Goal: Task Accomplishment & Management: Use online tool/utility

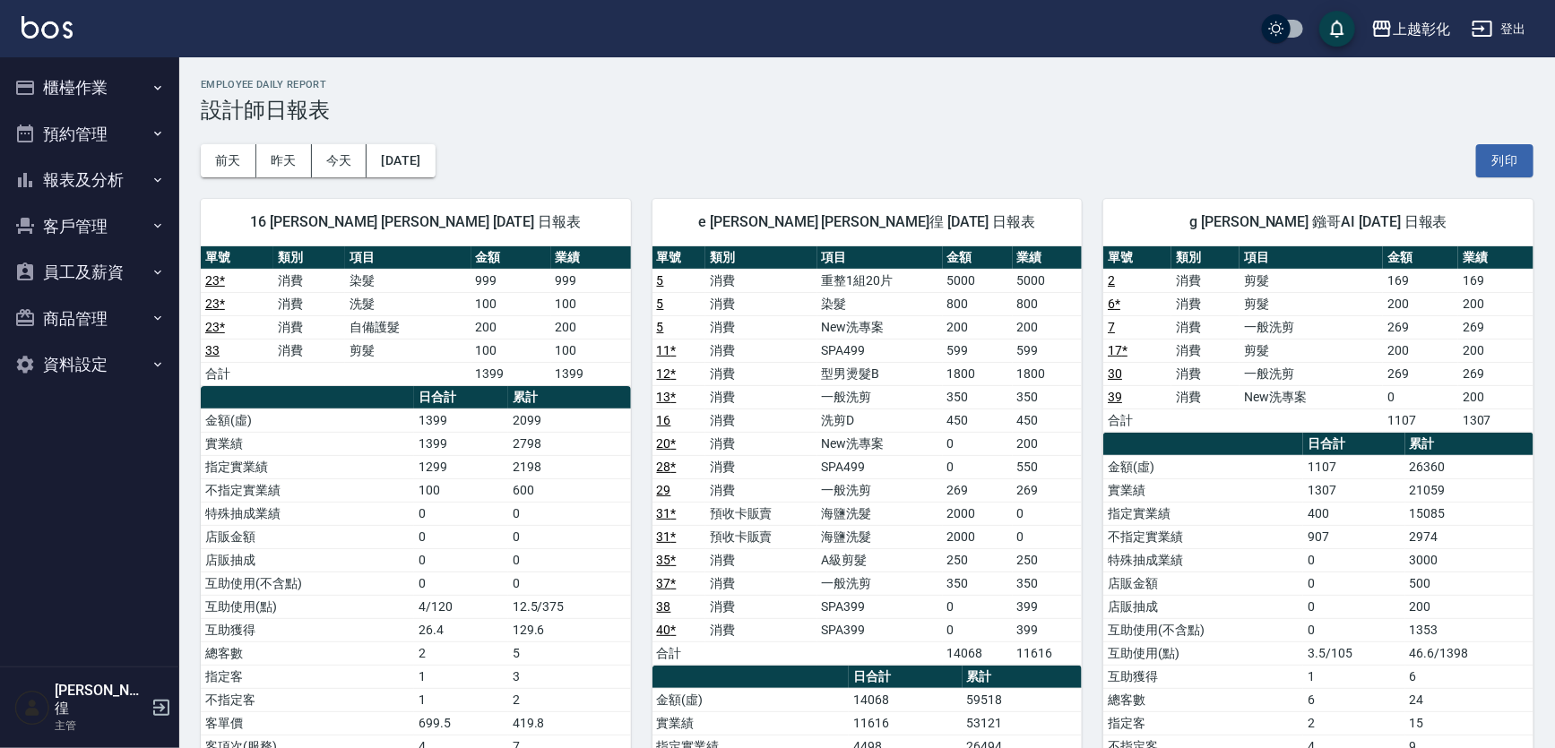
click at [117, 94] on button "櫃檯作業" at bounding box center [89, 88] width 165 height 47
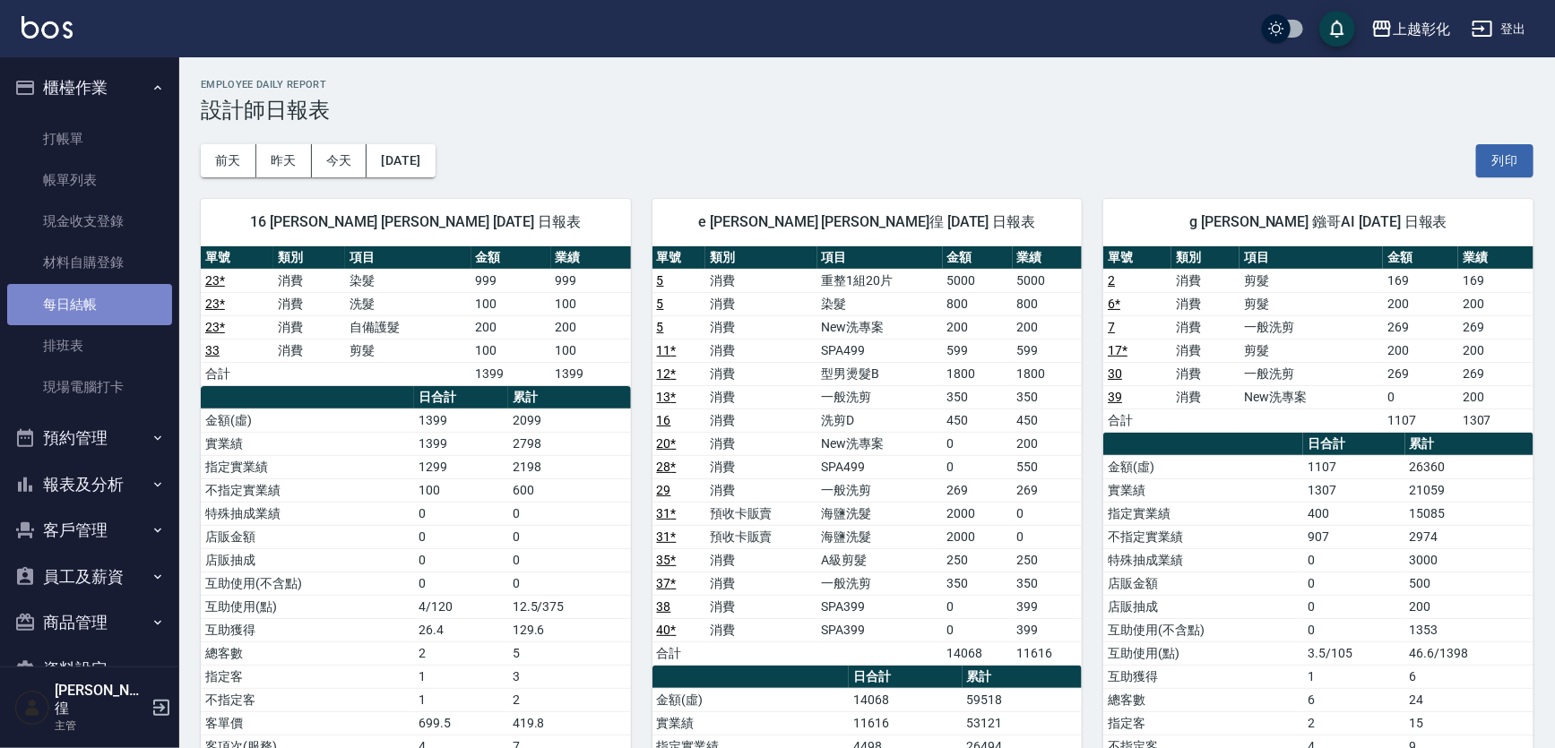
click at [107, 295] on link "每日結帳" at bounding box center [89, 304] width 165 height 41
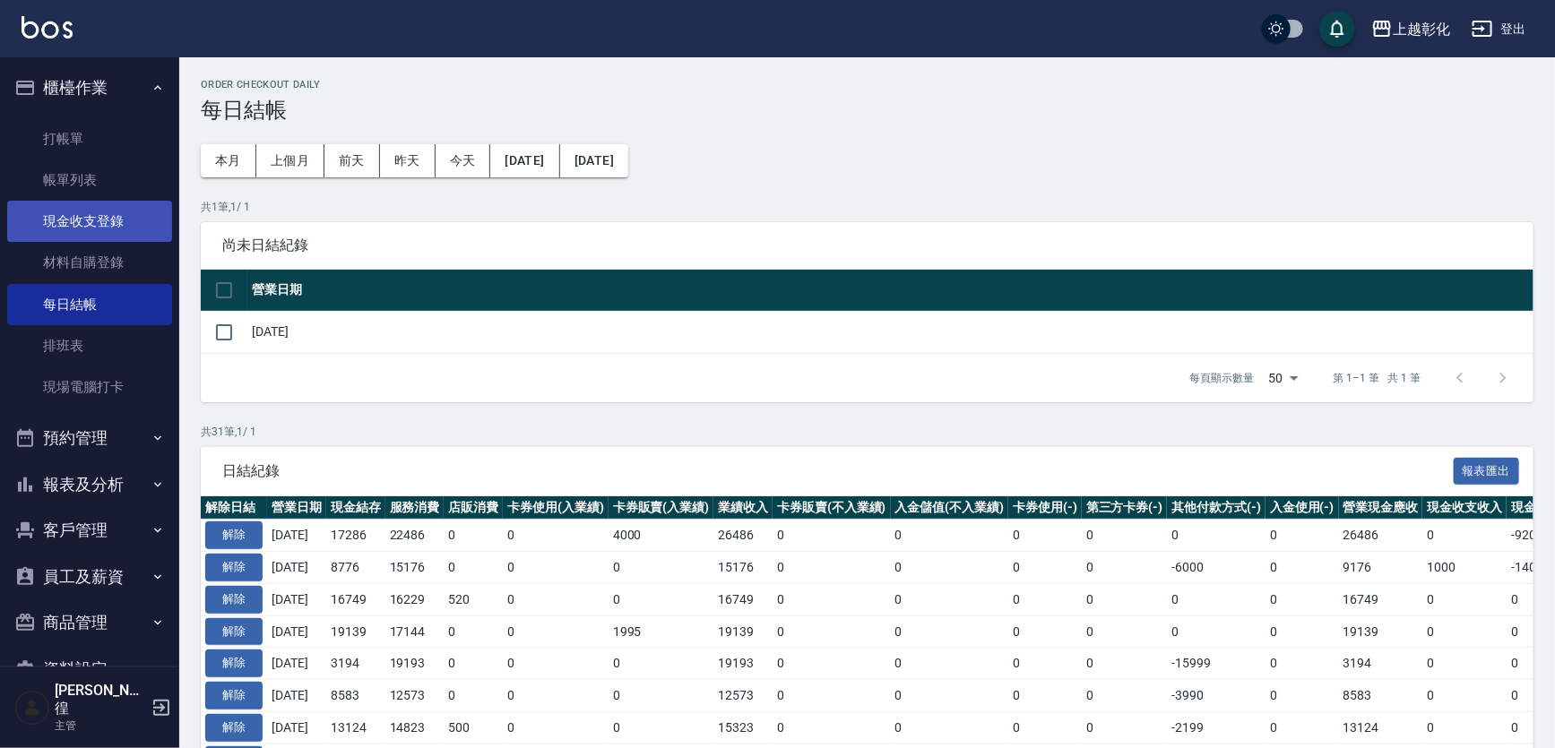
click at [89, 222] on link "現金收支登錄" at bounding box center [89, 221] width 165 height 41
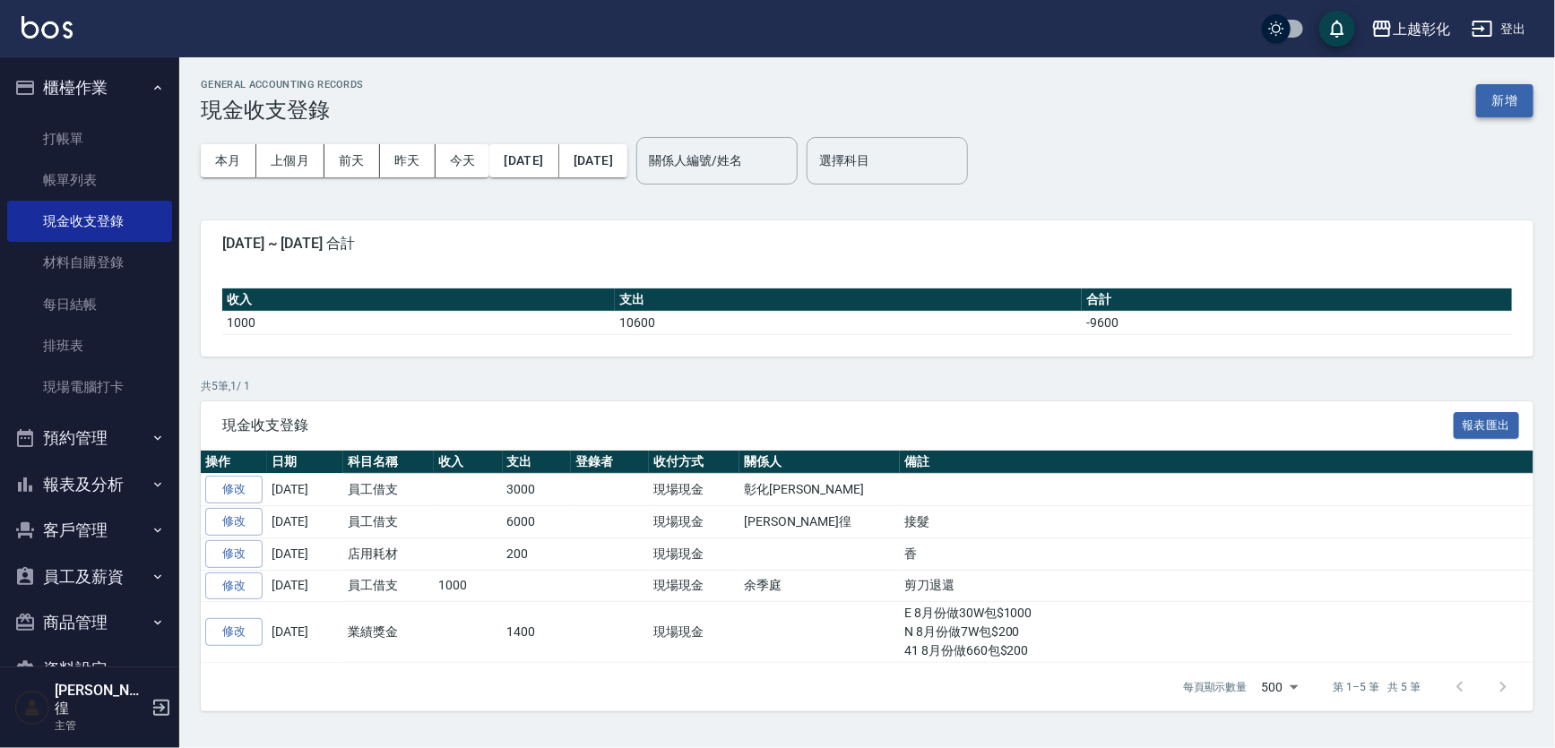
click at [1501, 94] on button "新增" at bounding box center [1504, 100] width 57 height 33
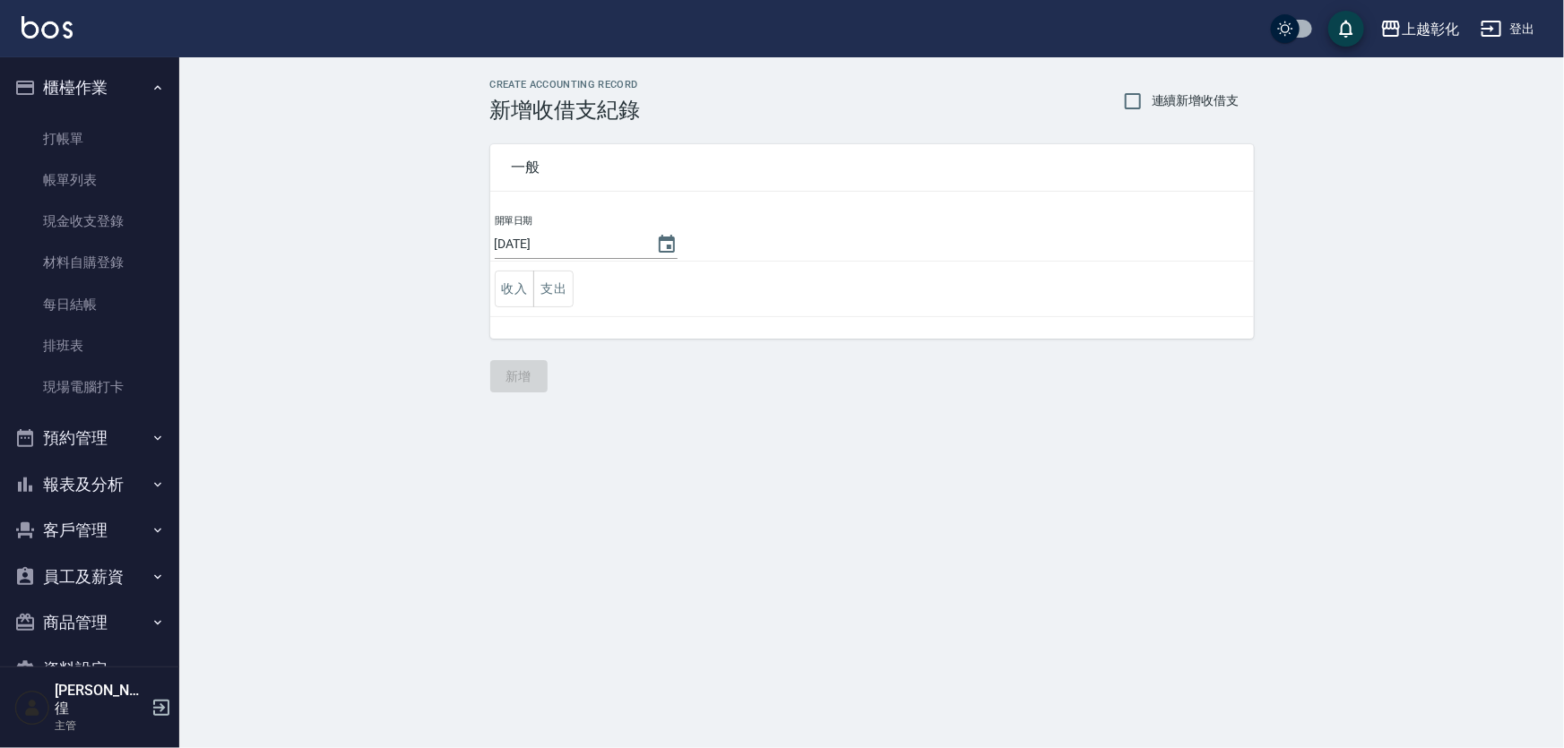
click at [558, 249] on input "[DATE]" at bounding box center [566, 244] width 143 height 30
click at [551, 285] on button "支出" at bounding box center [553, 289] width 40 height 37
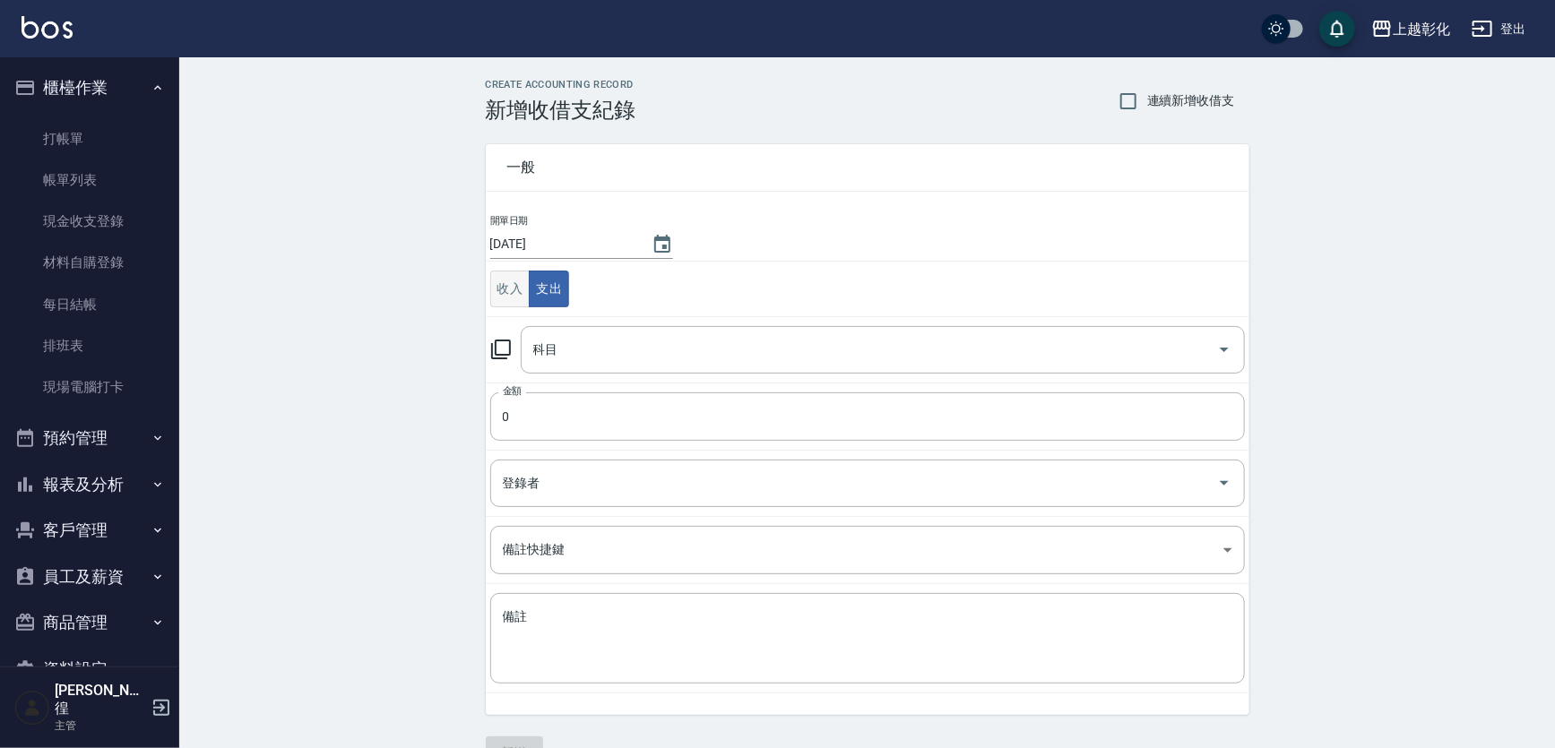
click at [512, 289] on button "收入" at bounding box center [510, 289] width 40 height 37
click at [570, 340] on input "科目" at bounding box center [869, 349] width 681 height 31
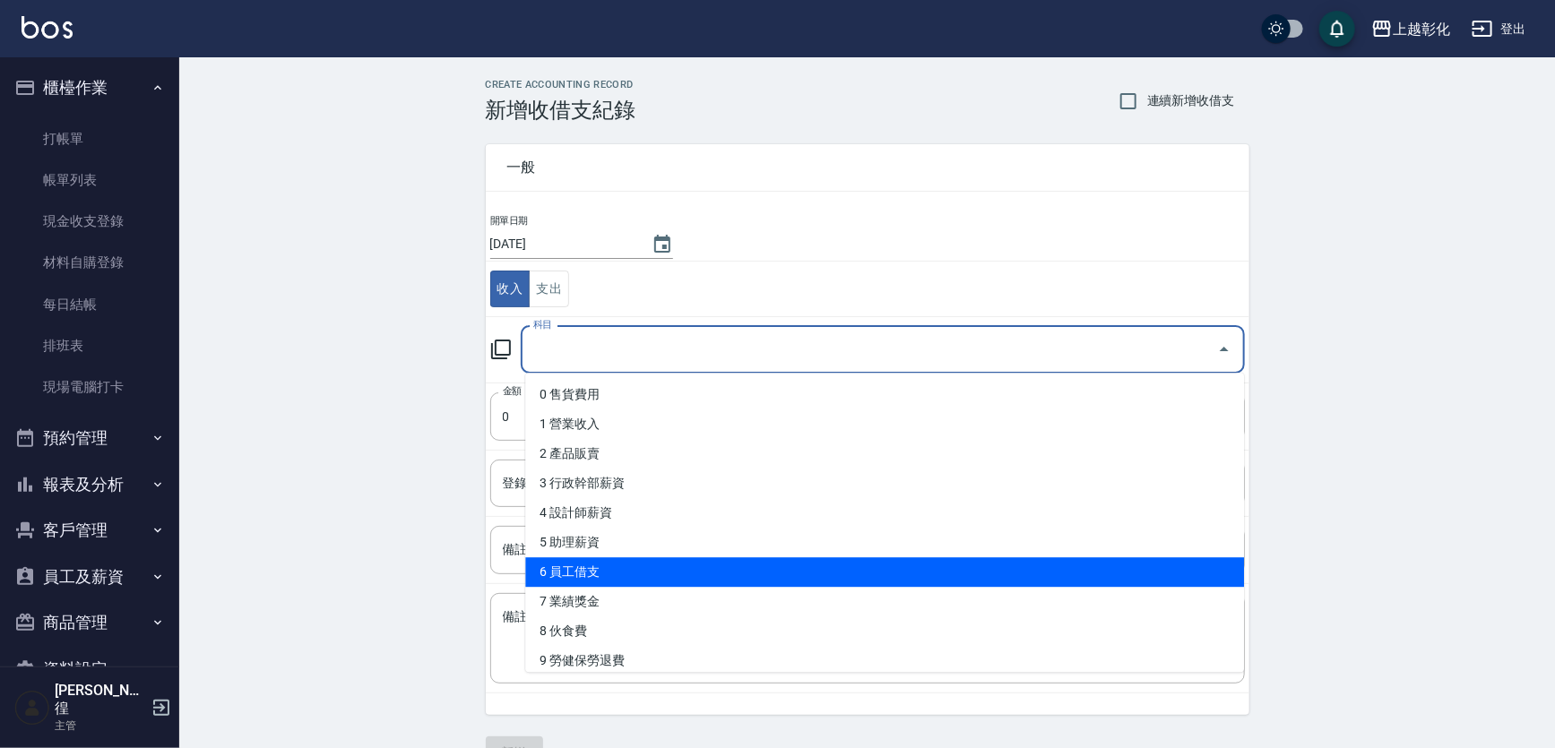
click at [588, 578] on li "6 員工借支" at bounding box center [884, 572] width 719 height 30
type input "6 員工借支"
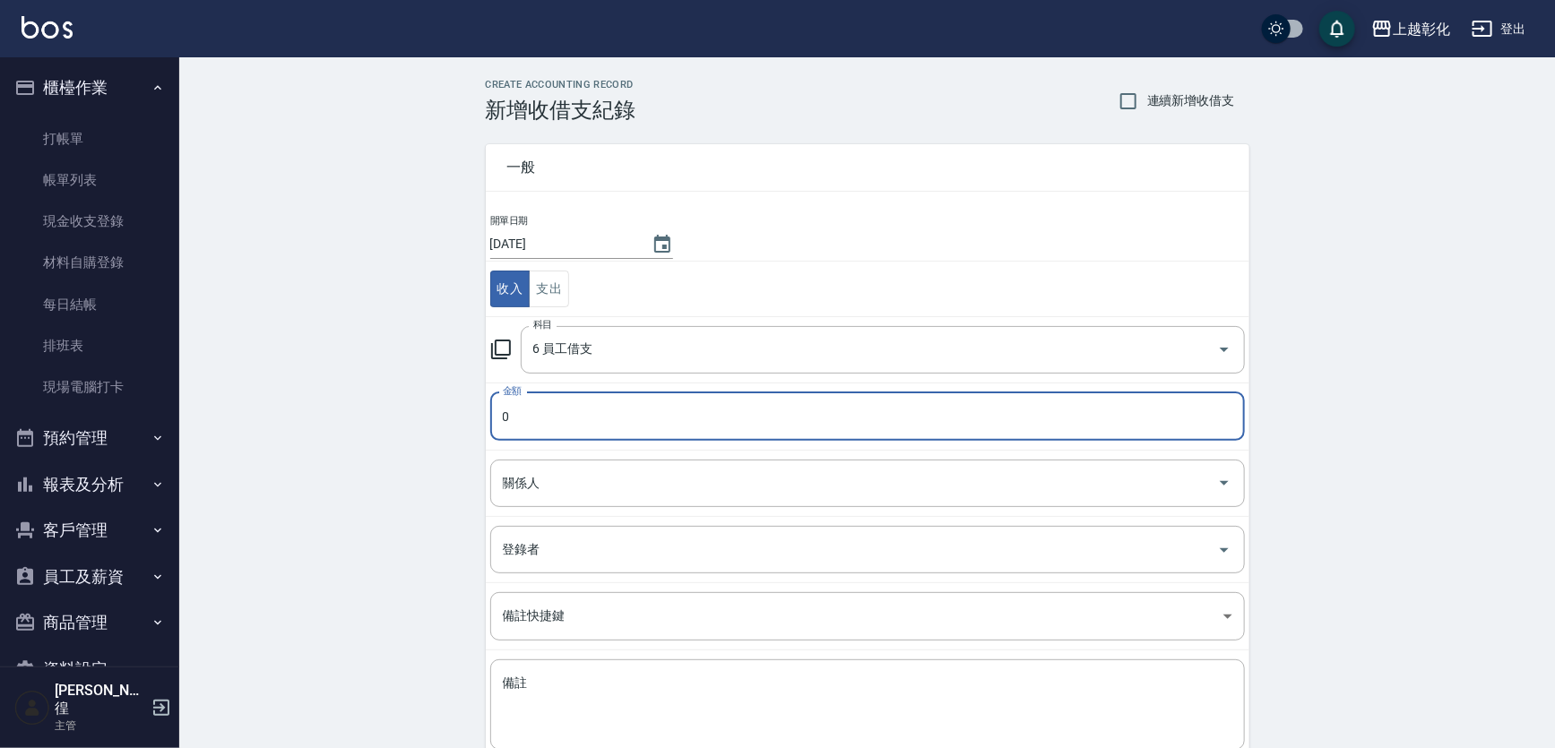
click at [525, 427] on input "0" at bounding box center [867, 416] width 754 height 48
click at [525, 426] on input "0" at bounding box center [867, 416] width 754 height 48
type input "03000"
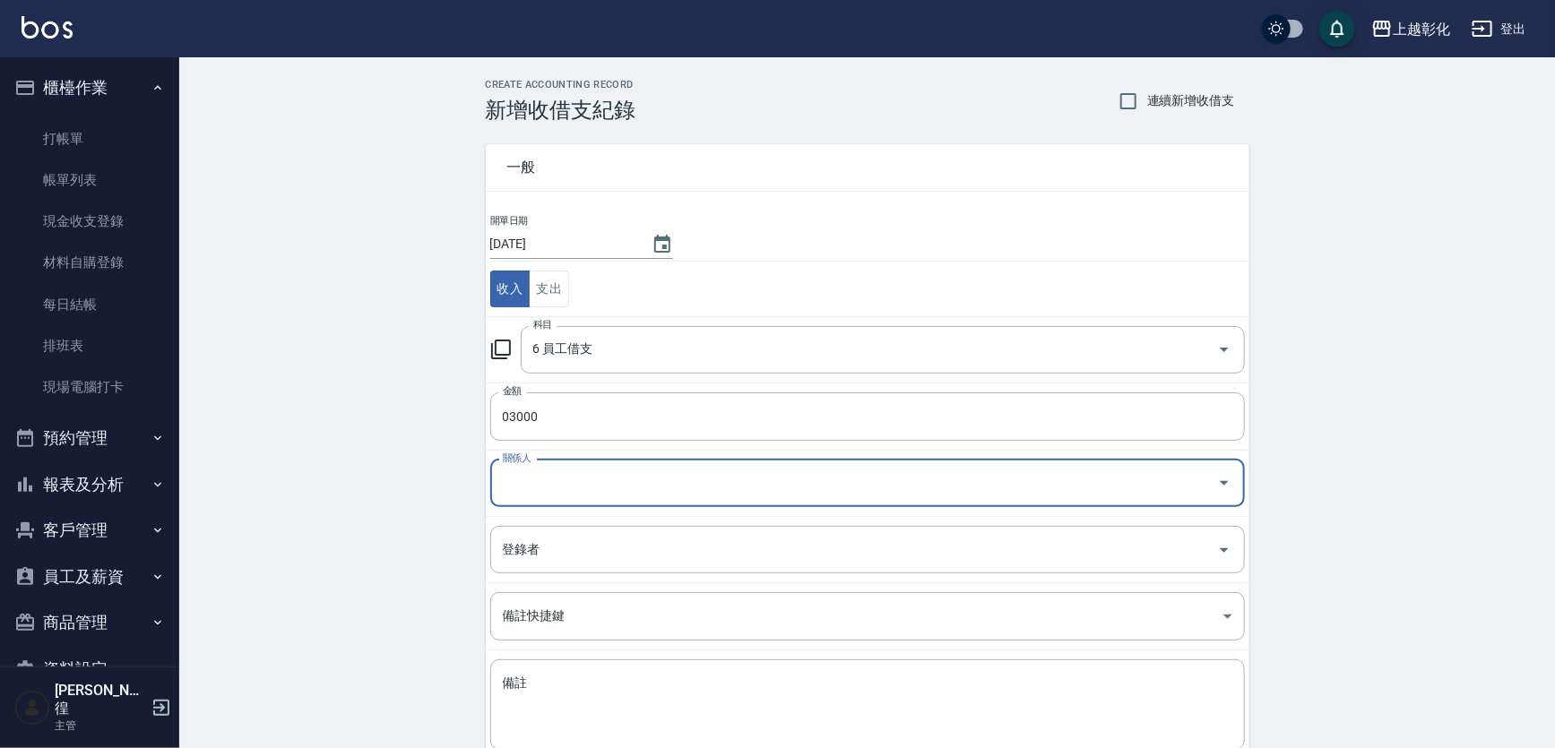
click at [519, 468] on input "關係人" at bounding box center [853, 483] width 711 height 31
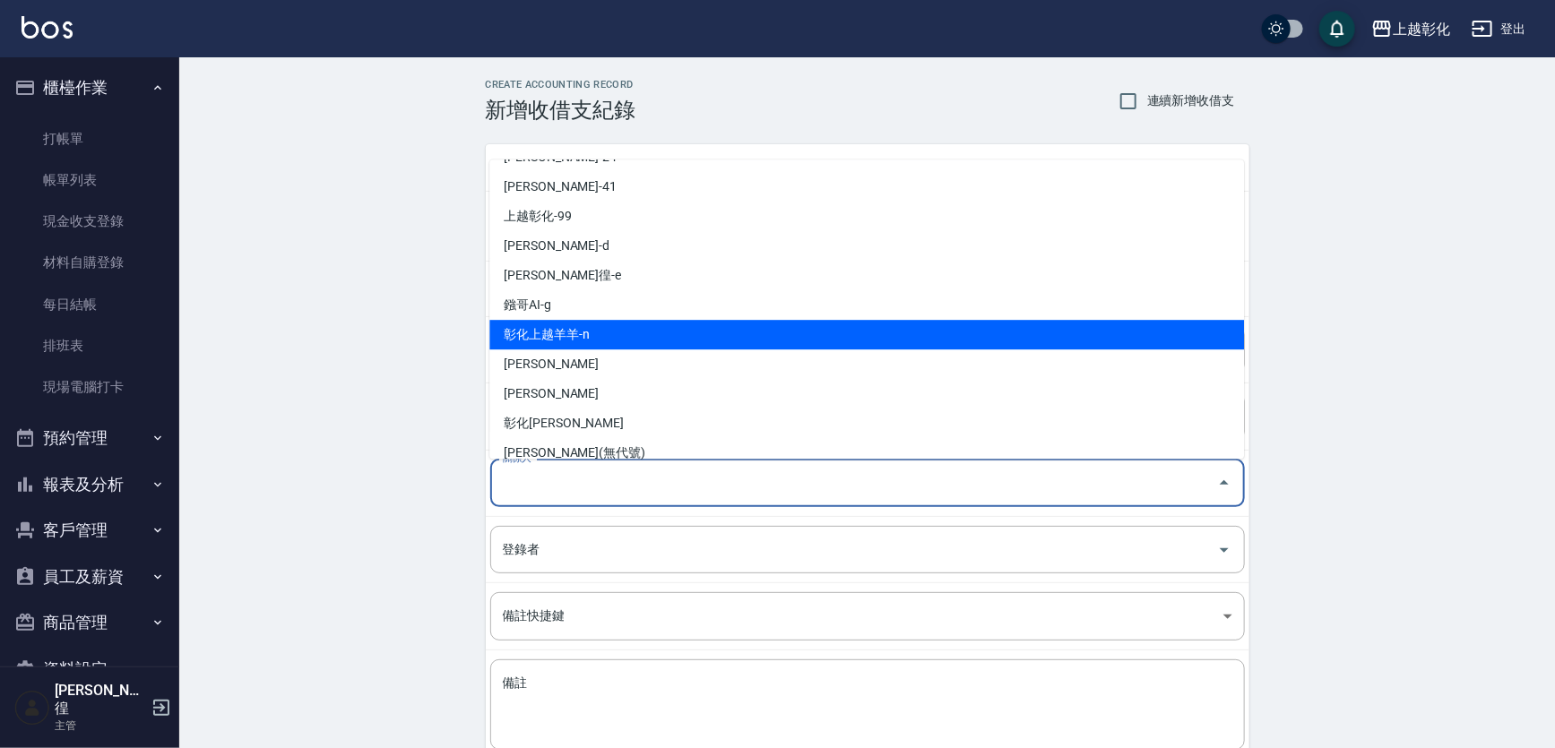
scroll to position [128, 0]
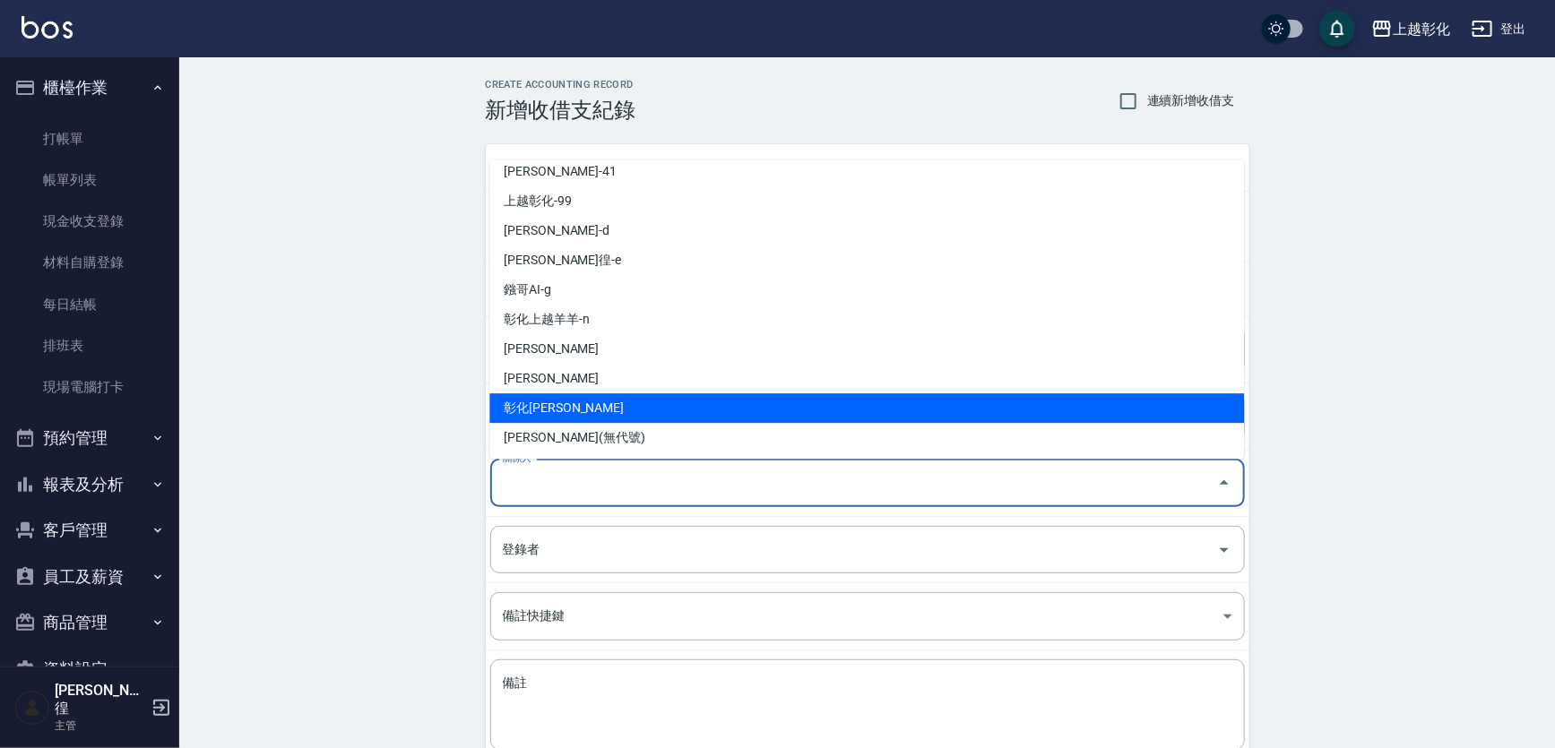
click at [553, 403] on li "彰化[PERSON_NAME]" at bounding box center [866, 408] width 754 height 30
type input "彰化[PERSON_NAME]"
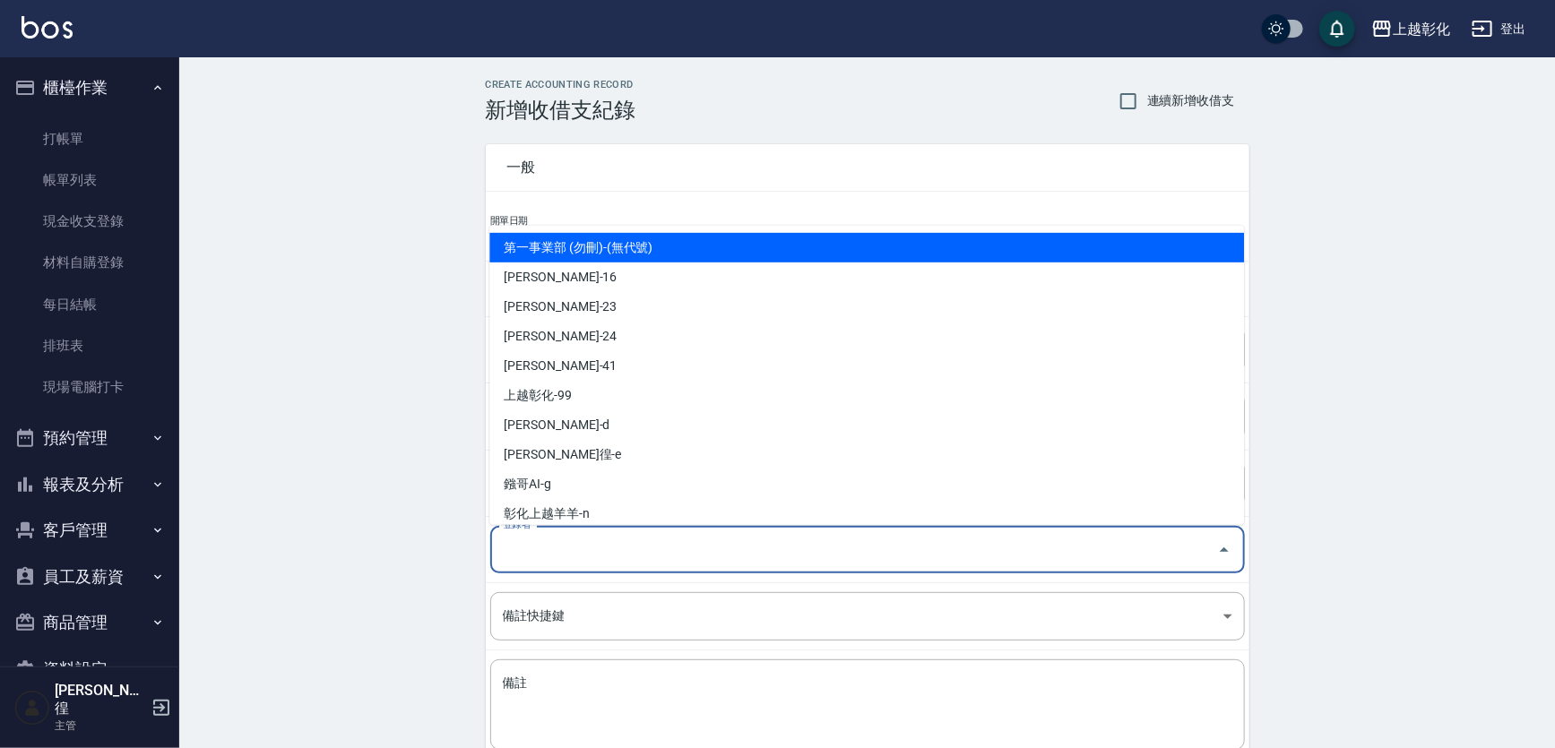
click at [567, 547] on input "登錄者" at bounding box center [853, 549] width 711 height 31
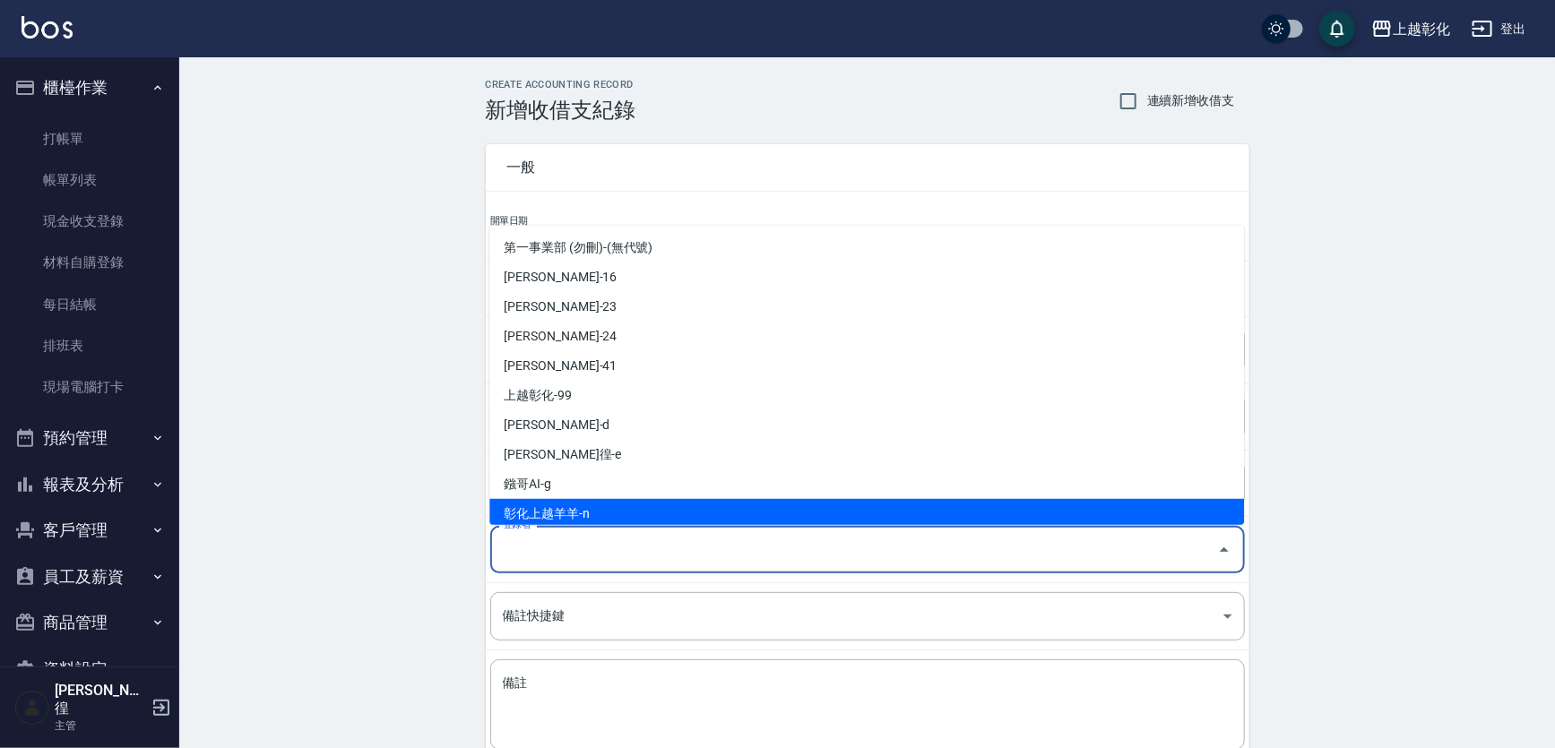
click at [557, 561] on input "登錄者" at bounding box center [853, 549] width 711 height 31
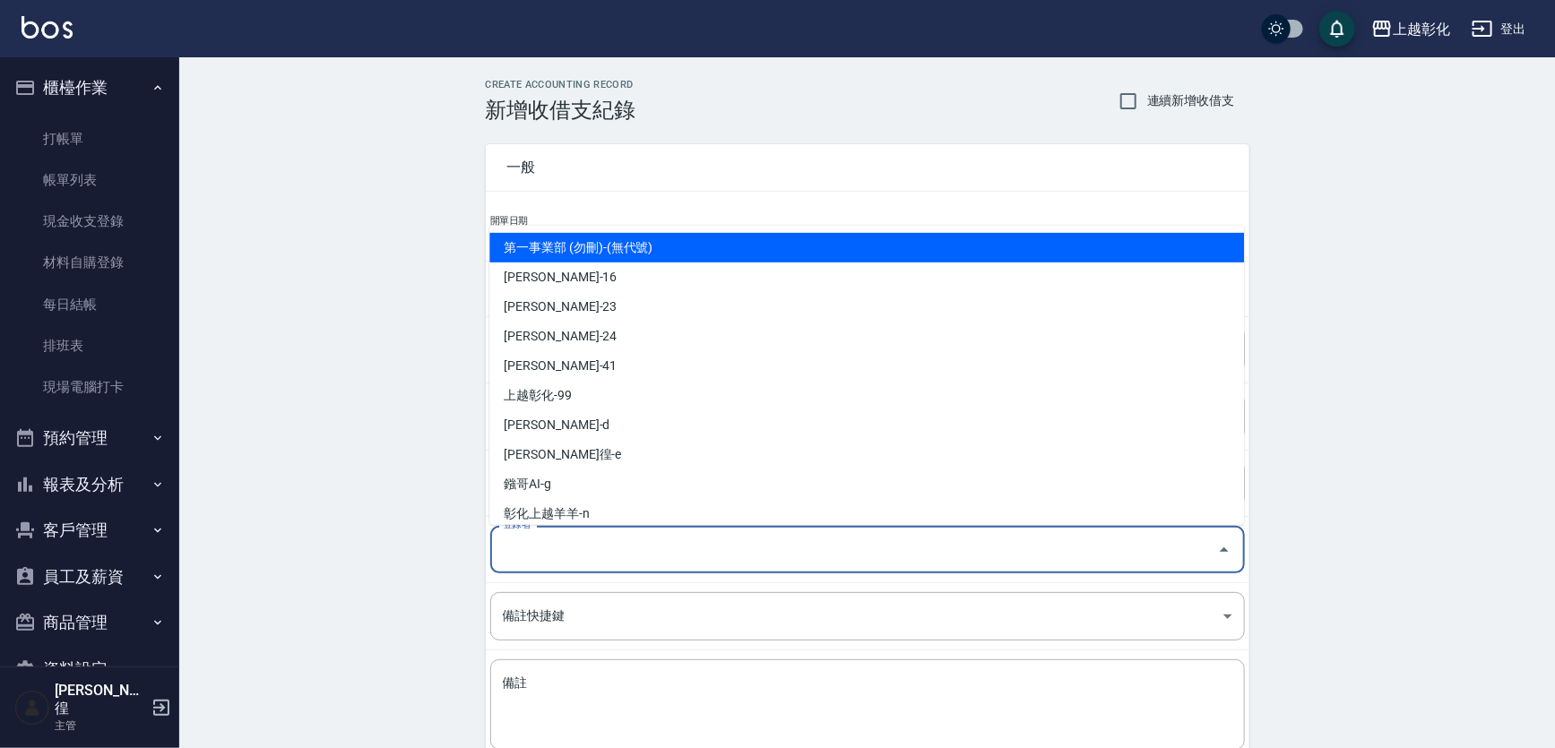
click at [577, 536] on input "登錄者" at bounding box center [853, 549] width 711 height 31
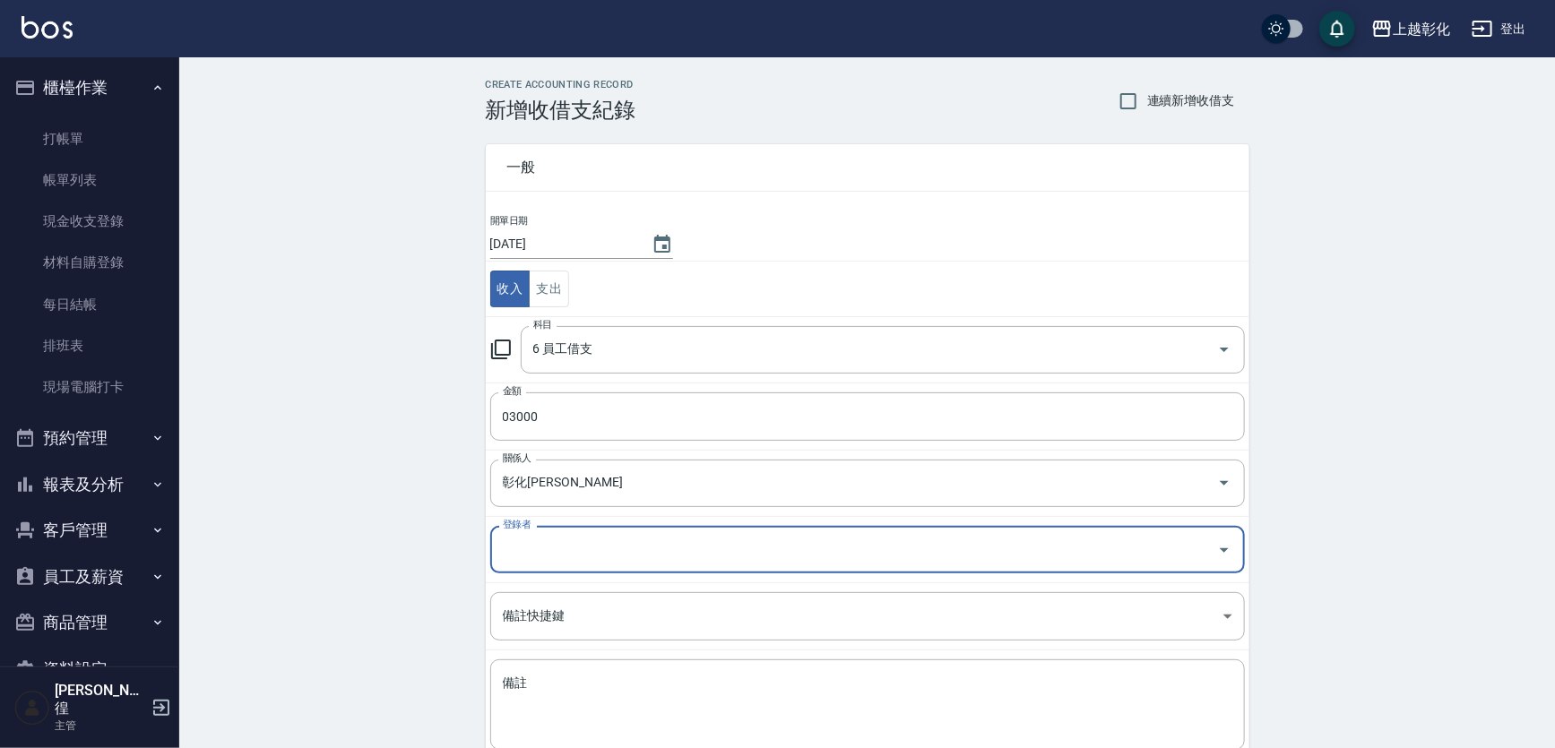
click at [571, 552] on input "登錄者" at bounding box center [853, 549] width 711 height 31
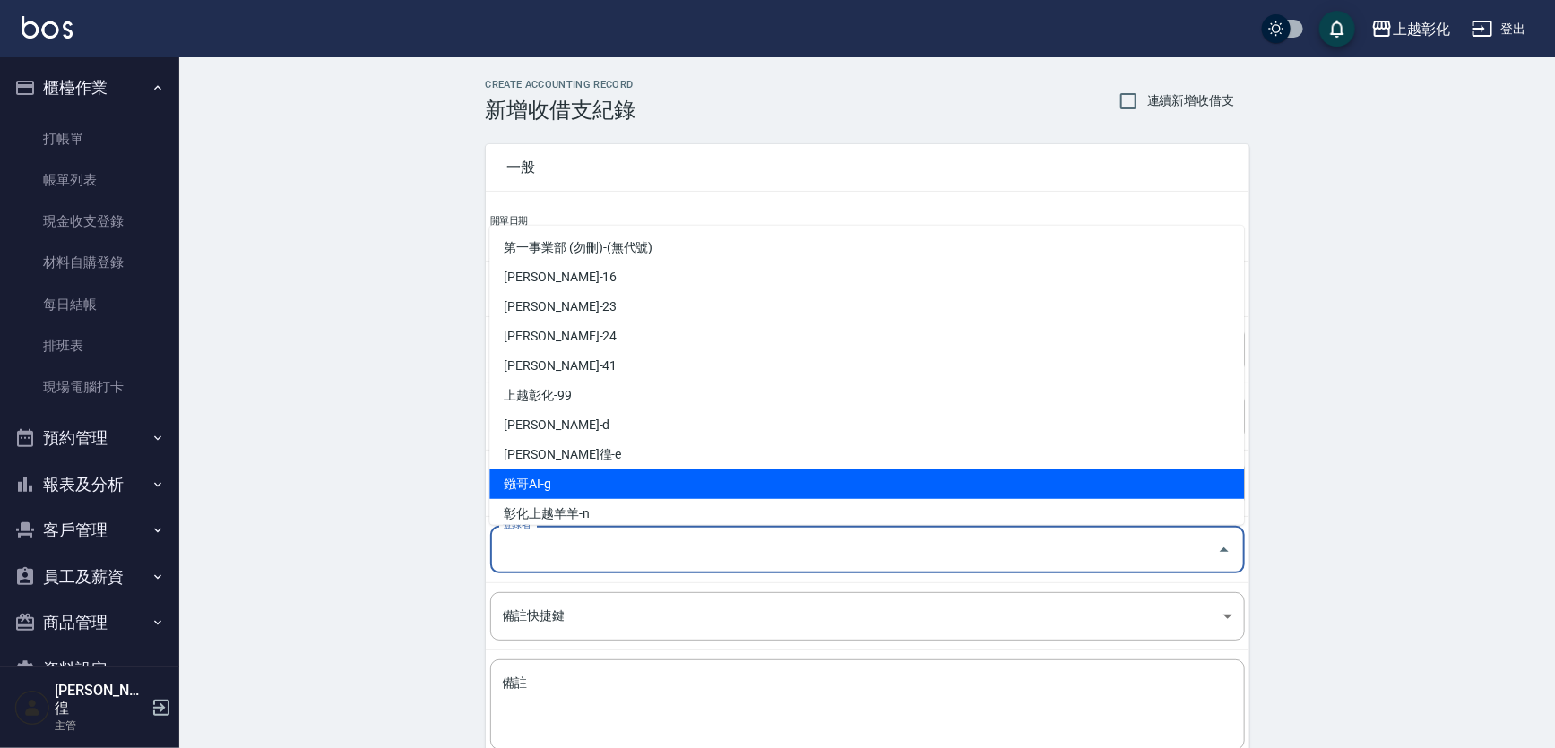
click at [560, 493] on li "鏹哥AI-g" at bounding box center [866, 485] width 754 height 30
type input "鏹哥AI-g"
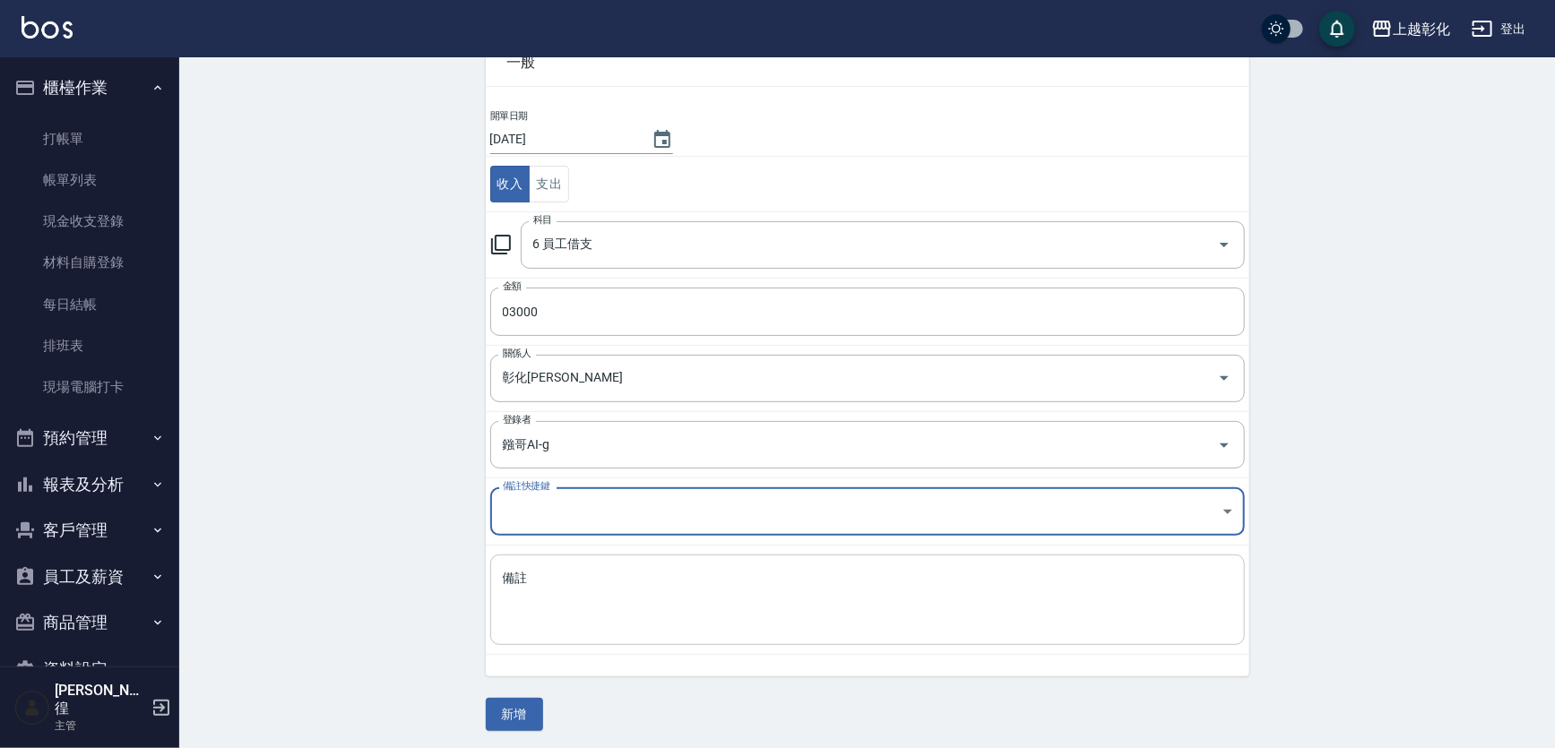
scroll to position [108, 0]
click at [571, 514] on body "上越彰化 登出 櫃檯作業 打帳單 帳單列表 現金收支登錄 材料自購登錄 每日結帳 排班表 現場電腦打卡 預約管理 預約管理 單日預約紀錄 單週預約紀錄 報表及…" at bounding box center [777, 320] width 1555 height 857
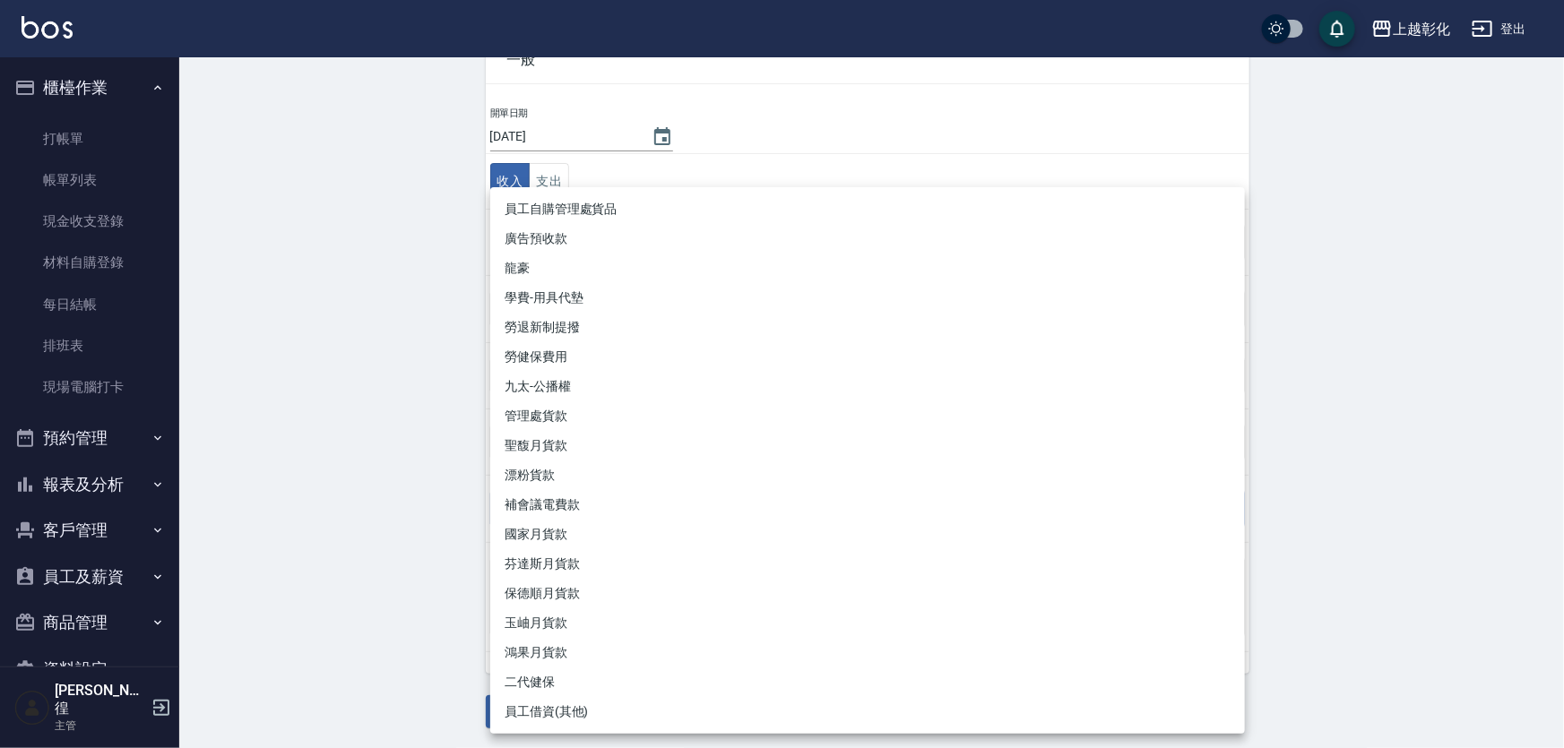
click at [392, 505] on div at bounding box center [782, 374] width 1564 height 748
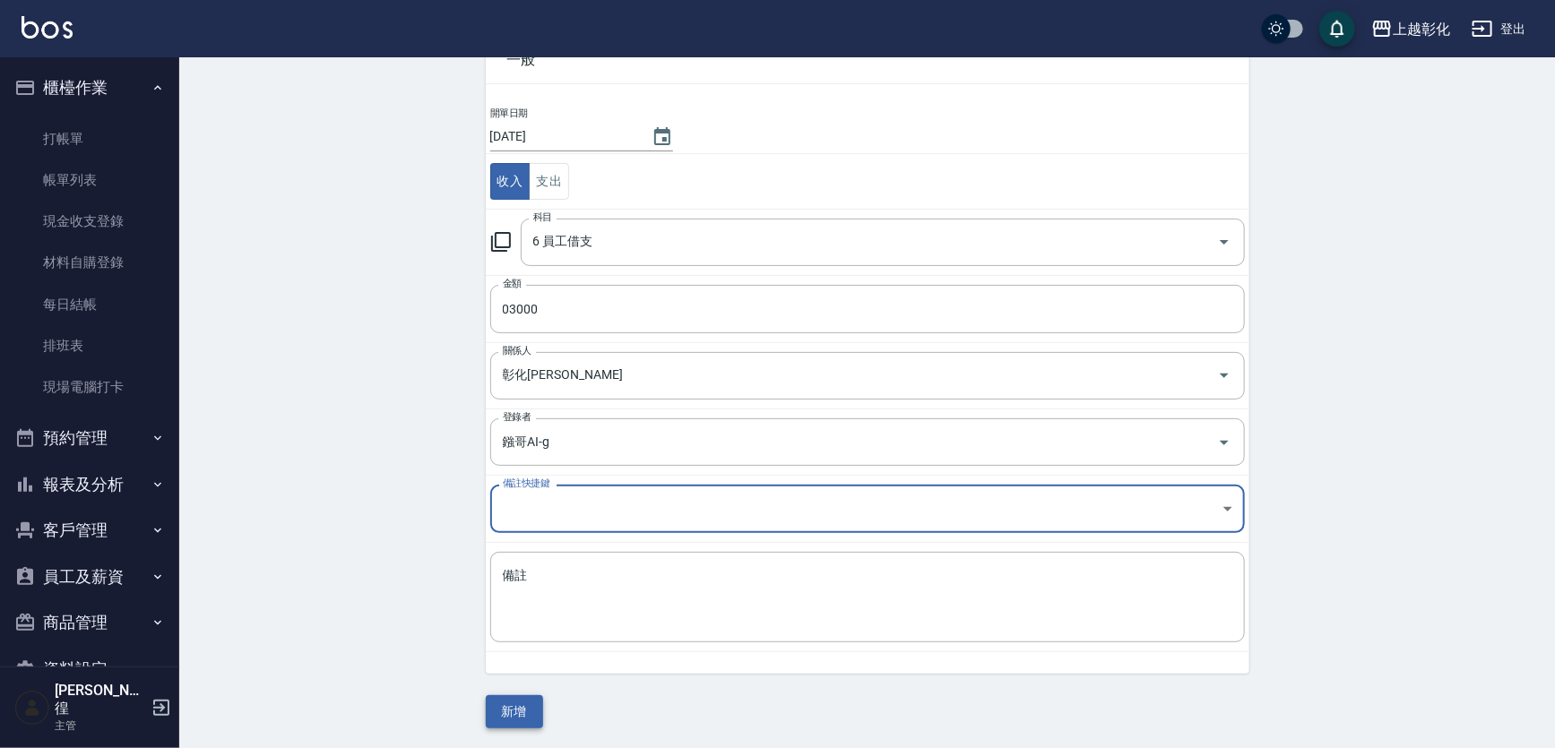
click at [511, 702] on button "新增" at bounding box center [514, 711] width 57 height 33
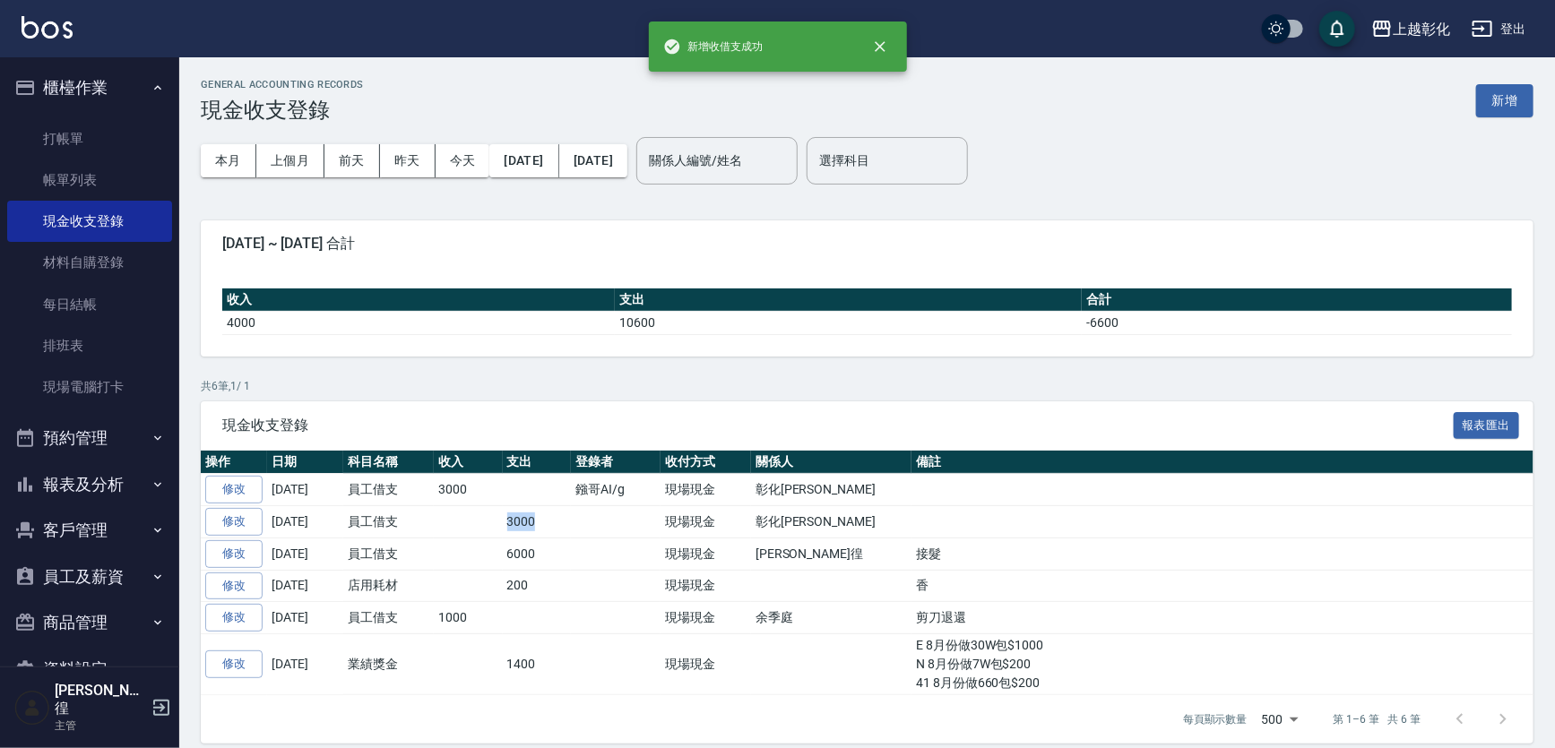
drag, startPoint x: 543, startPoint y: 534, endPoint x: 466, endPoint y: 539, distance: 77.2
click at [466, 539] on tr "修改 [DATE] 員工借支 3000 現場現金 彰化上越正咩[PERSON_NAME]" at bounding box center [867, 522] width 1332 height 32
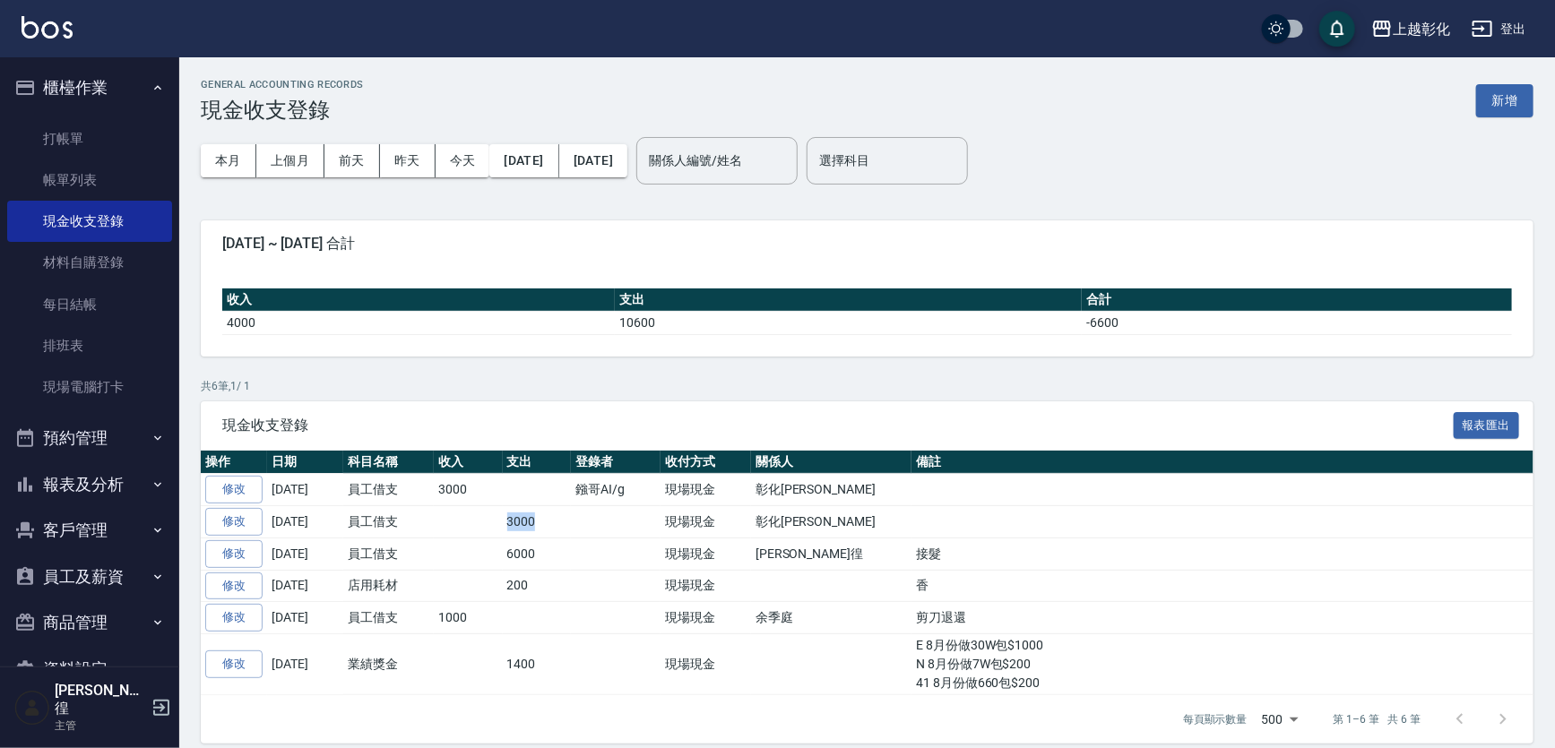
click at [466, 539] on td at bounding box center [468, 522] width 69 height 32
click at [533, 570] on td "6000" at bounding box center [537, 554] width 69 height 32
drag, startPoint x: 533, startPoint y: 572, endPoint x: 490, endPoint y: 572, distance: 43.0
click at [490, 570] on tr "修改 [DATE] 員工借支 6000 現場現金 [PERSON_NAME]徨 接髮" at bounding box center [867, 554] width 1332 height 32
click at [514, 570] on td "6000" at bounding box center [537, 554] width 69 height 32
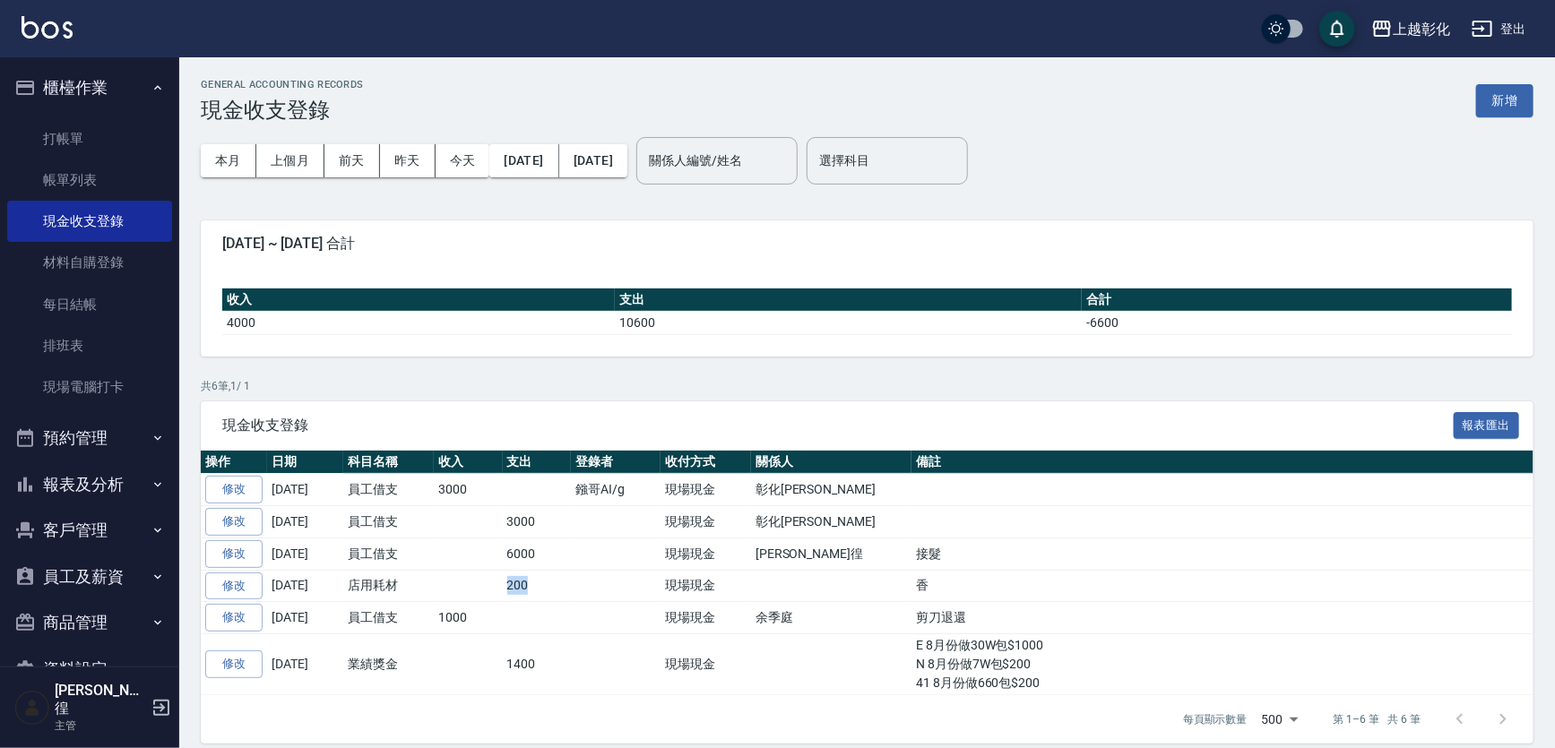
drag, startPoint x: 535, startPoint y: 610, endPoint x: 484, endPoint y: 609, distance: 51.1
click at [484, 602] on tr "修改 [DATE] 店用耗材 200 現場現金 香" at bounding box center [867, 586] width 1332 height 32
click at [578, 602] on td at bounding box center [616, 586] width 90 height 32
drag, startPoint x: 544, startPoint y: 601, endPoint x: 449, endPoint y: 602, distance: 95.0
click at [449, 602] on tr "修改 [DATE] 店用耗材 200 現場現金 香" at bounding box center [867, 586] width 1332 height 32
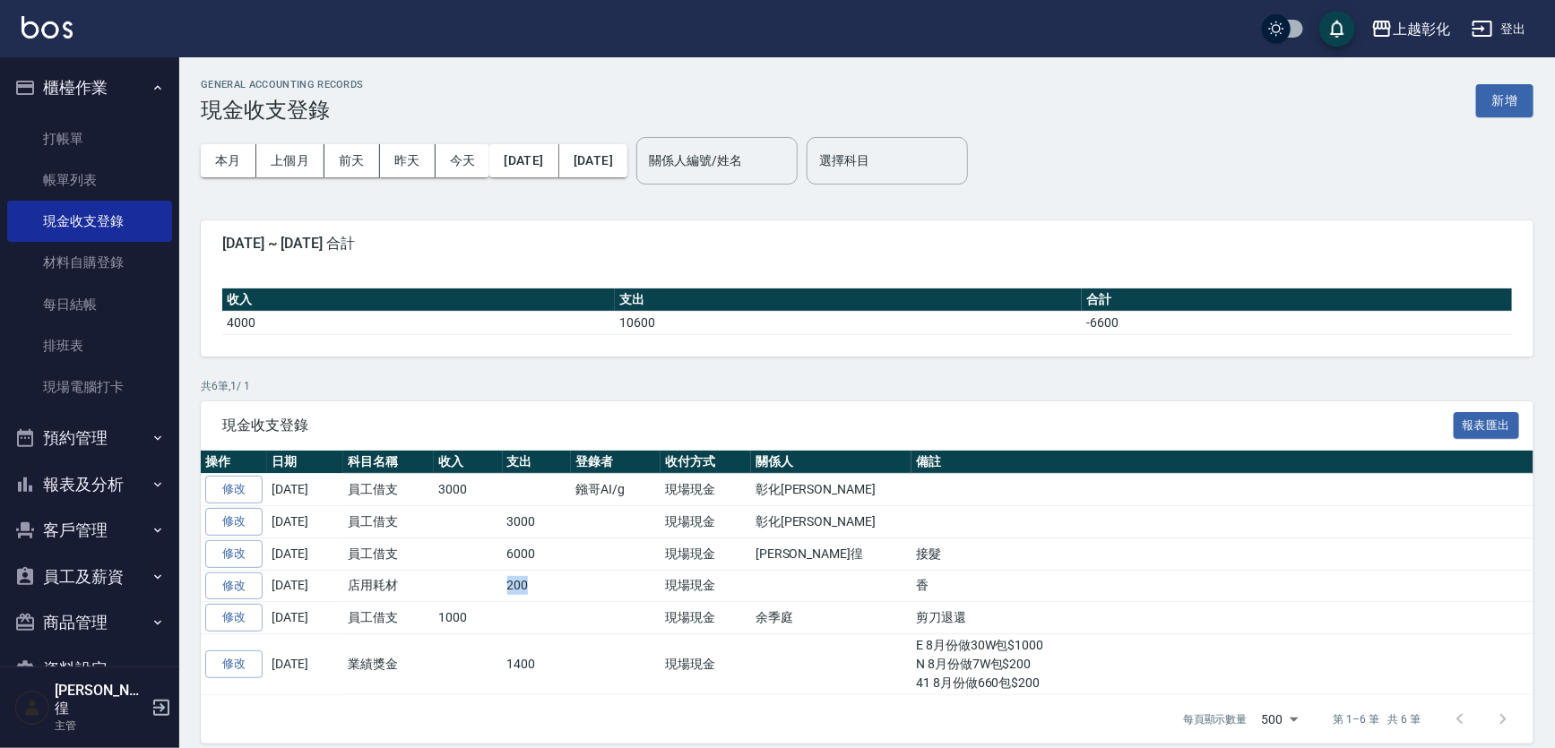
click at [452, 602] on td at bounding box center [468, 586] width 69 height 32
drag, startPoint x: 511, startPoint y: 603, endPoint x: 477, endPoint y: 605, distance: 34.1
click at [477, 602] on tr "修改 [DATE] 店用耗材 200 現場現金 香" at bounding box center [867, 586] width 1332 height 32
click at [477, 602] on td at bounding box center [468, 586] width 69 height 32
drag, startPoint x: 471, startPoint y: 642, endPoint x: 424, endPoint y: 645, distance: 47.6
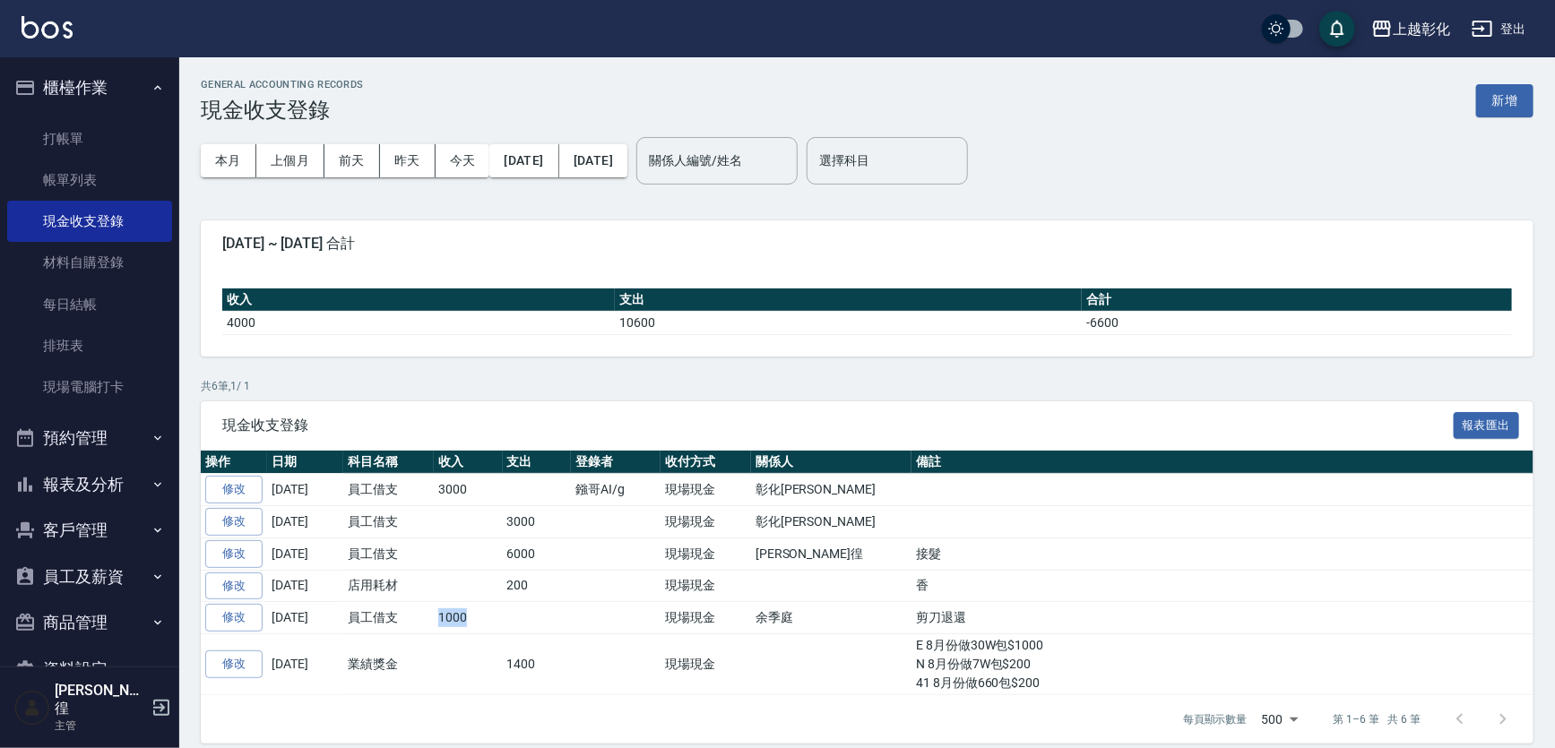
click at [424, 634] on tr "修改 [DATE] 員工借支 1000 現場現金 [PERSON_NAME] 剪刀退還" at bounding box center [867, 618] width 1332 height 32
click at [438, 634] on td "1000" at bounding box center [468, 618] width 69 height 32
drag, startPoint x: 550, startPoint y: 690, endPoint x: 495, endPoint y: 692, distance: 55.6
click at [495, 692] on tr "修改 [DATE] 業績獎金 1400 現場現金 E 8月份做30W包$1000 N 8月份做7W包$200 41 8月份做660包$200" at bounding box center [867, 664] width 1332 height 61
click at [1138, 681] on td "E 8月份做30W包$1000 N 8月份做7W包$200 41 8月份做660包$200" at bounding box center [1222, 664] width 622 height 61
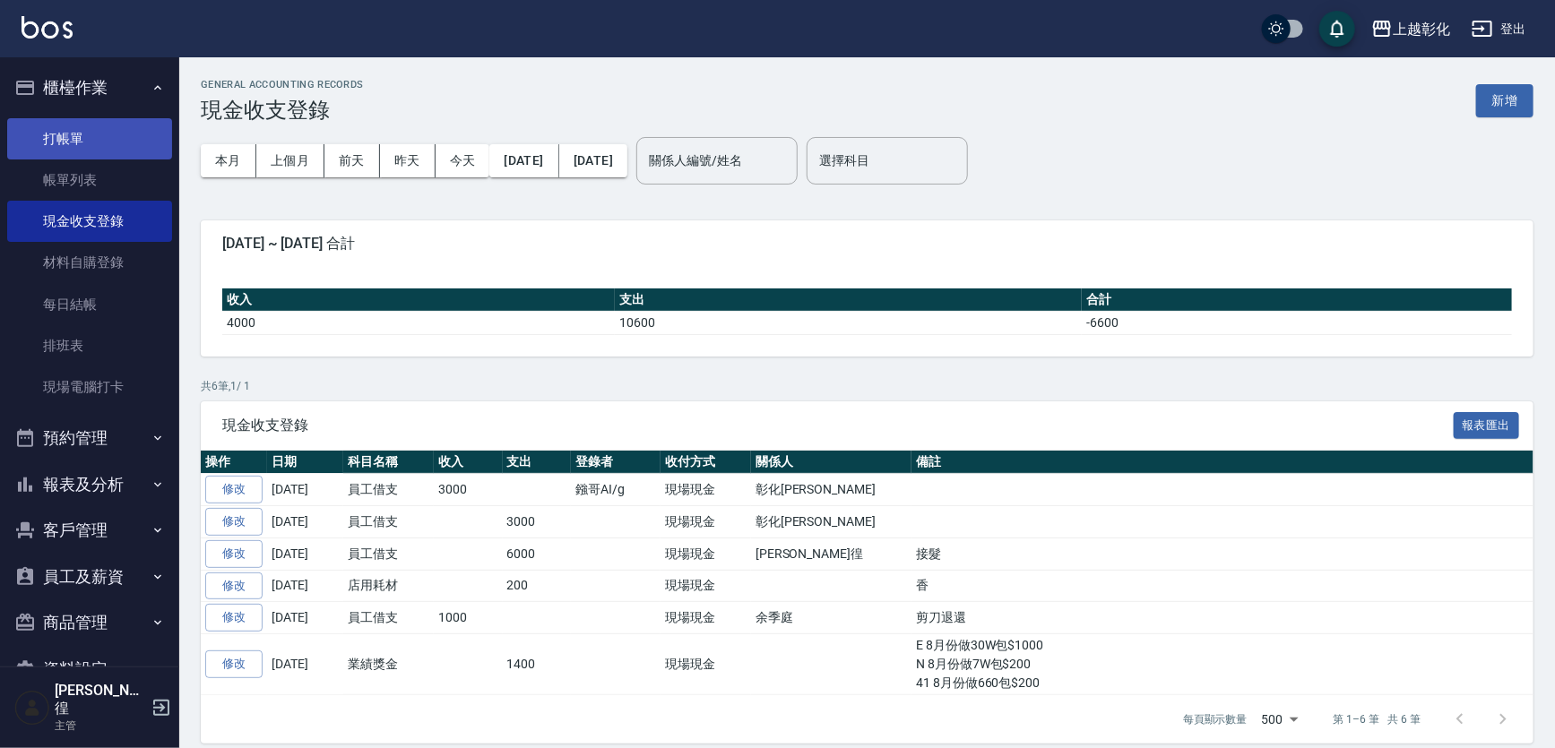
click at [85, 134] on link "打帳單" at bounding box center [89, 138] width 165 height 41
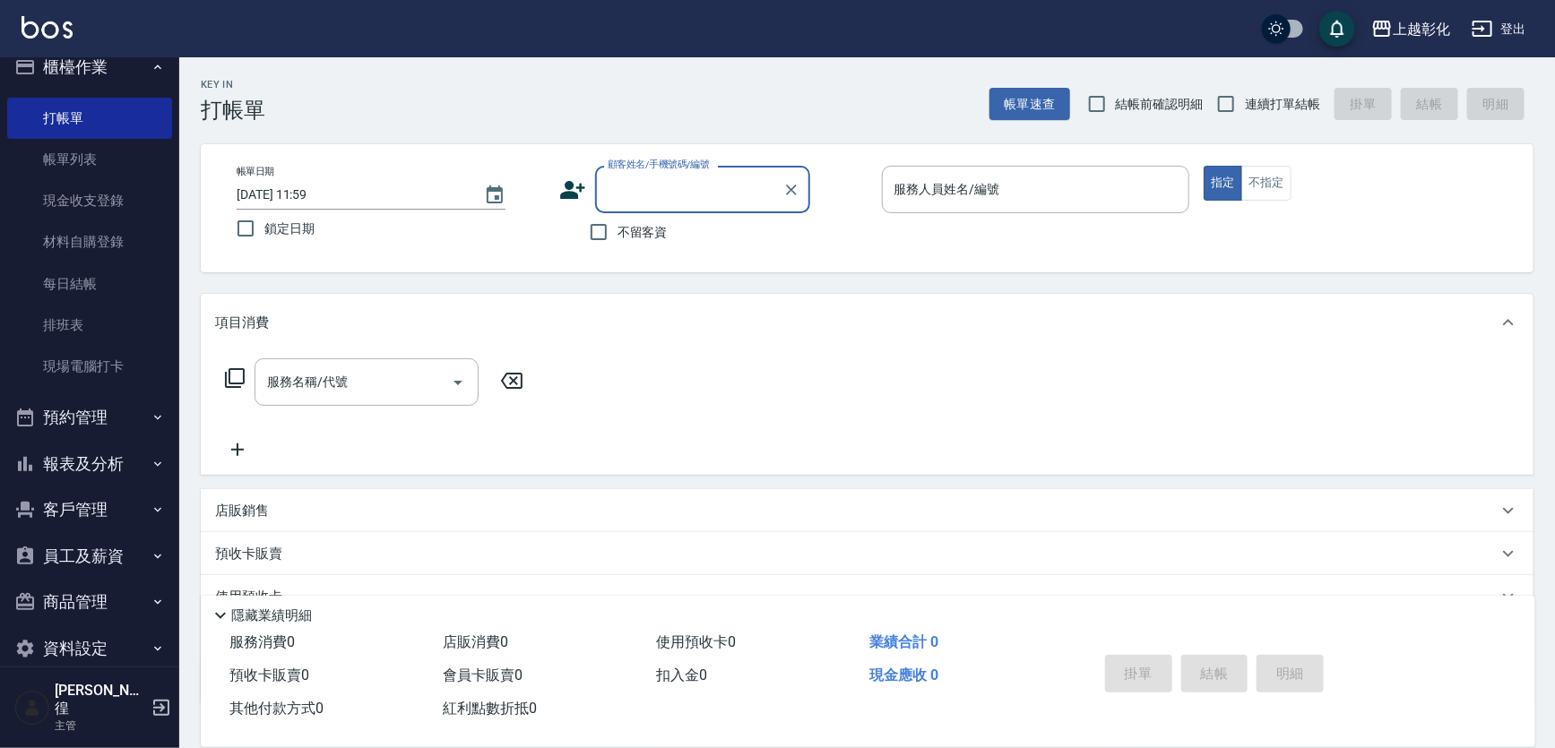
scroll to position [30, 0]
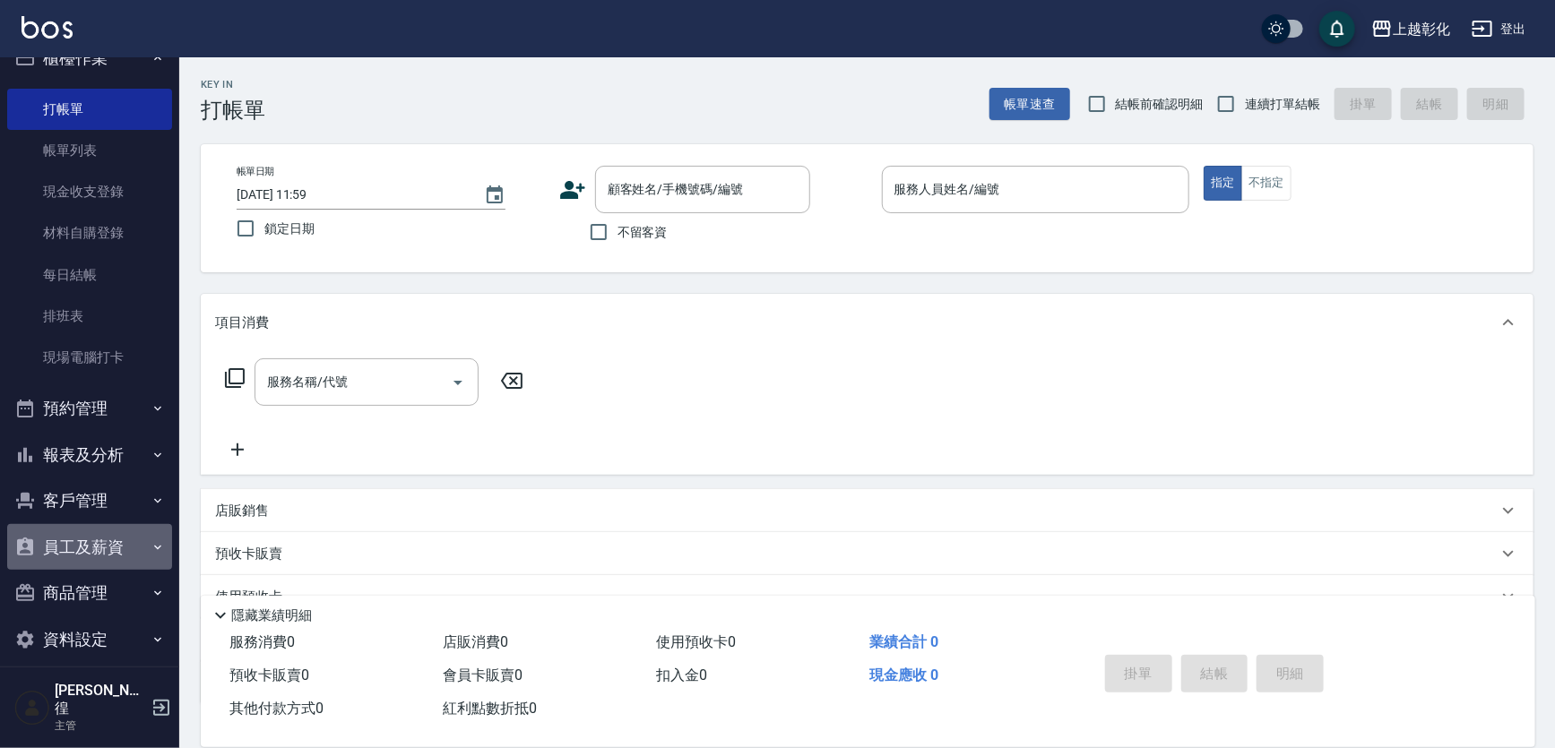
click at [100, 556] on button "員工及薪資" at bounding box center [89, 547] width 165 height 47
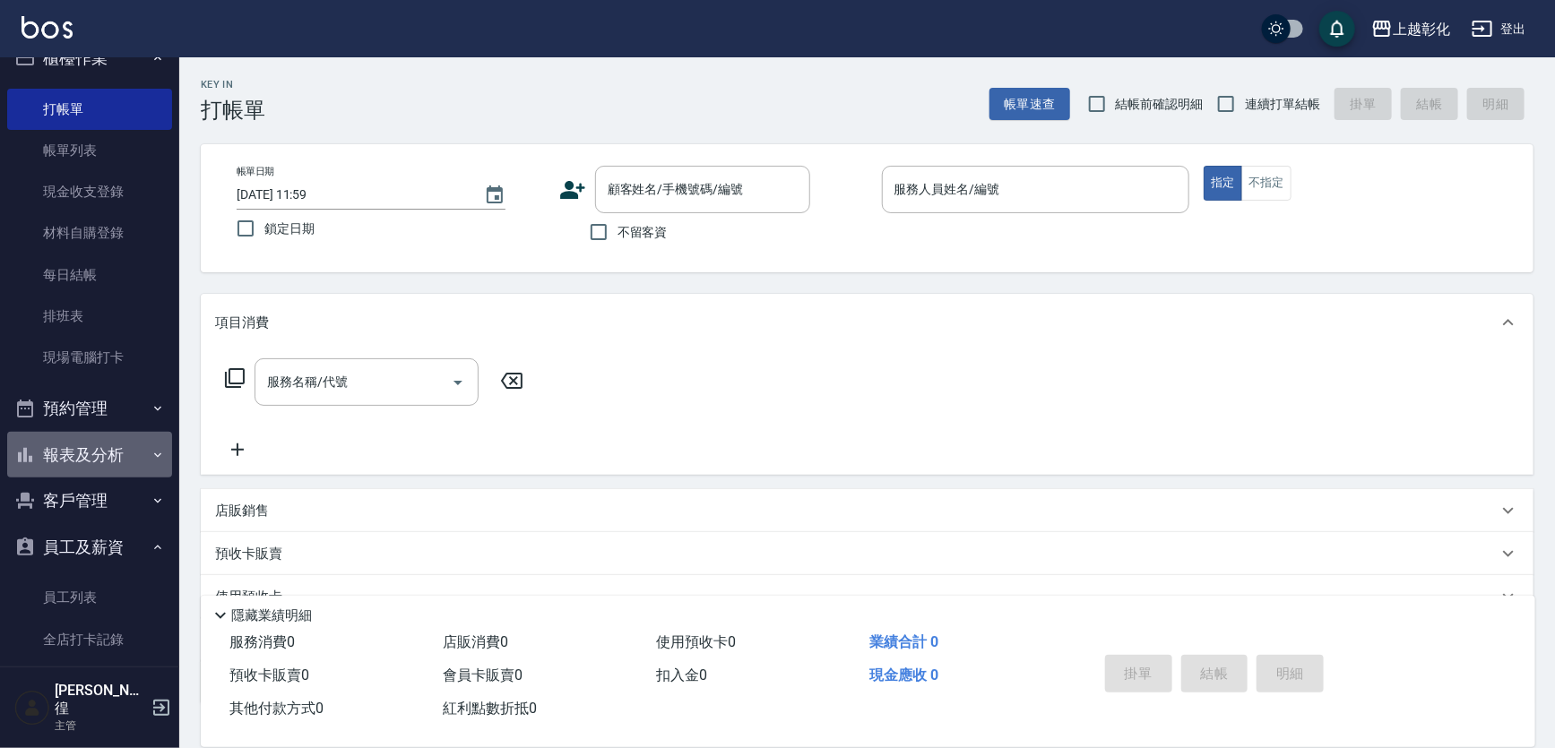
click at [99, 456] on button "報表及分析" at bounding box center [89, 455] width 165 height 47
